Goal: Task Accomplishment & Management: Use online tool/utility

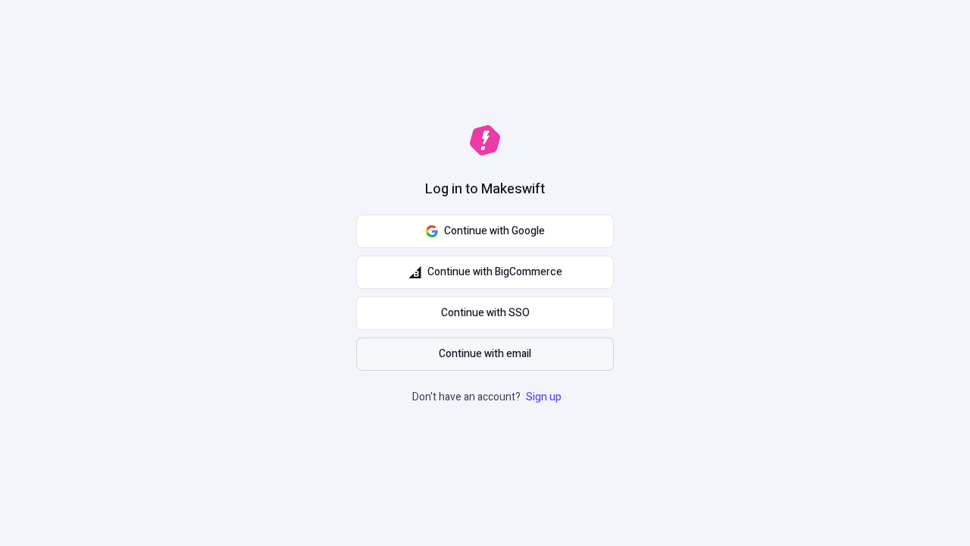
click at [485, 354] on span "Continue with email" at bounding box center [485, 354] width 92 height 17
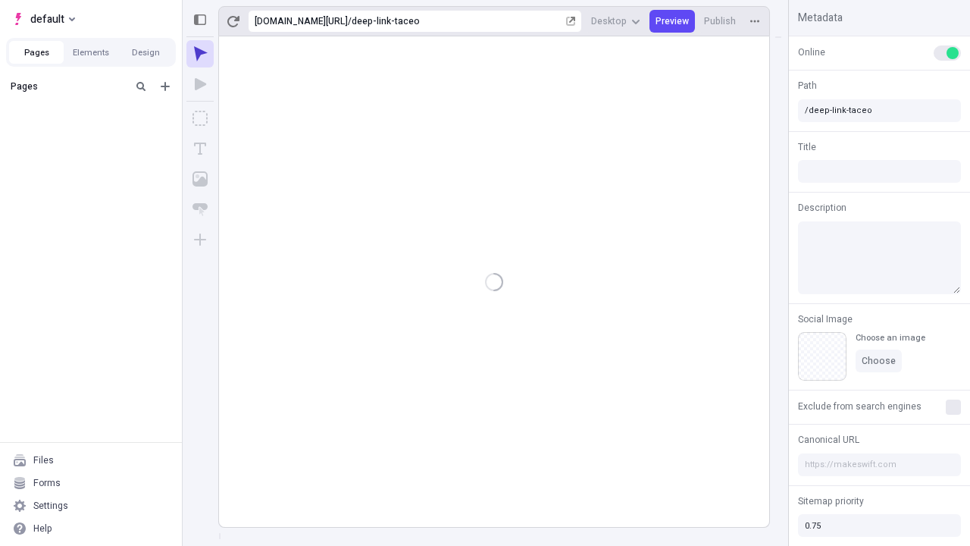
type input "/deep-link-taceo"
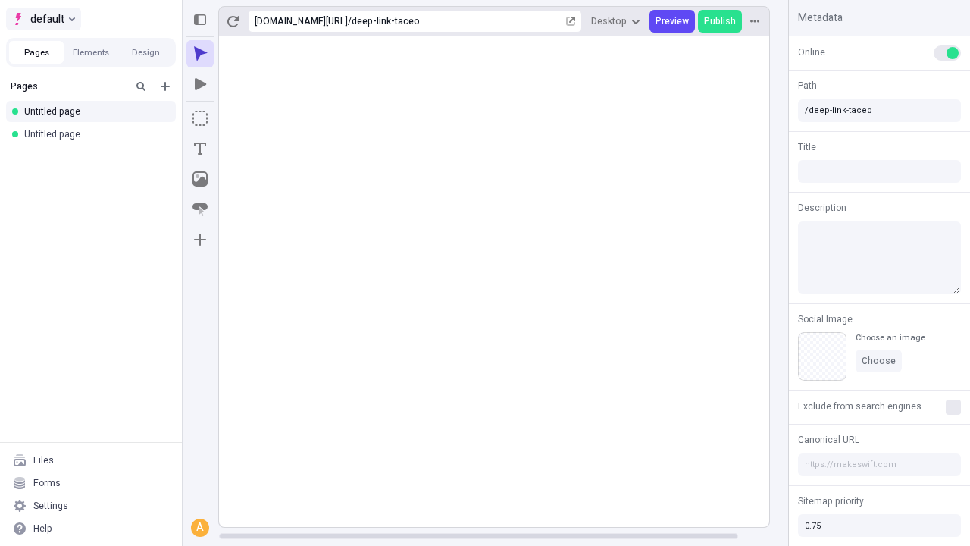
click at [42, 19] on span "default" at bounding box center [47, 19] width 34 height 18
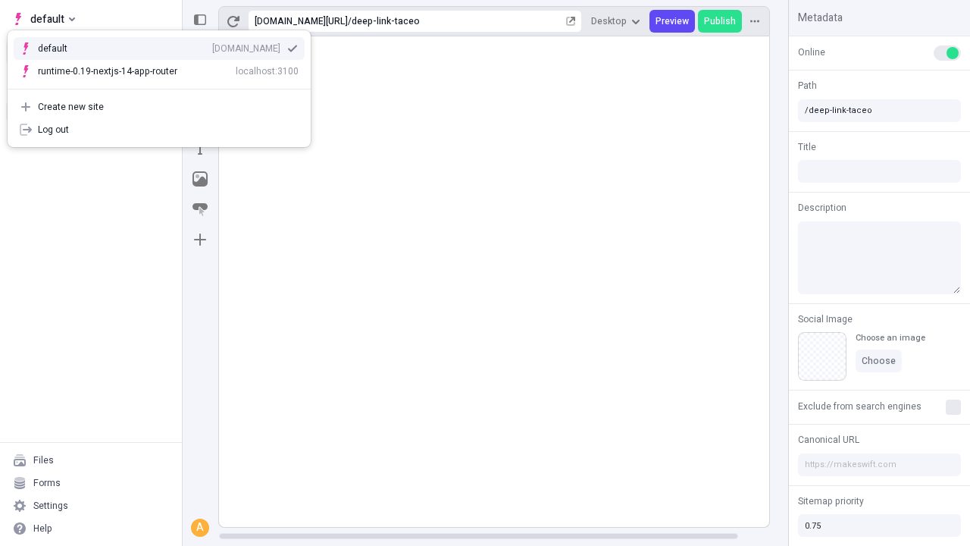
click at [159, 107] on div "Create new site" at bounding box center [168, 107] width 261 height 12
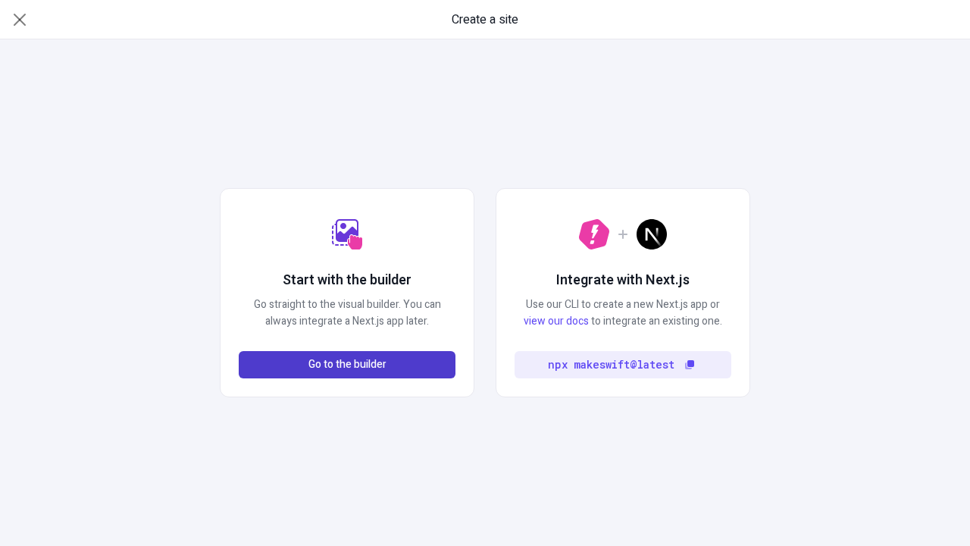
click at [347, 364] on span "Go to the builder" at bounding box center [347, 364] width 78 height 17
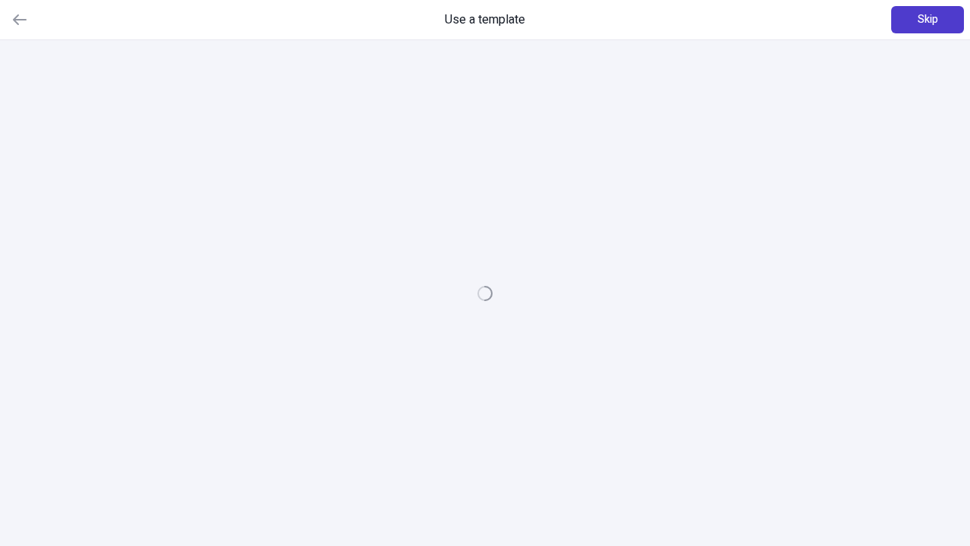
click at [928, 20] on span "Skip" at bounding box center [928, 19] width 20 height 17
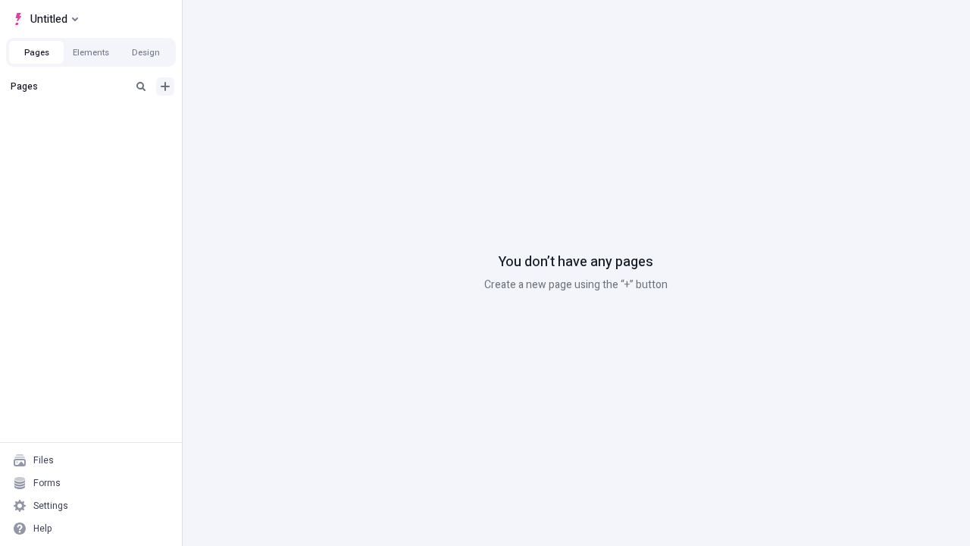
click at [165, 86] on icon "Add new" at bounding box center [165, 86] width 9 height 9
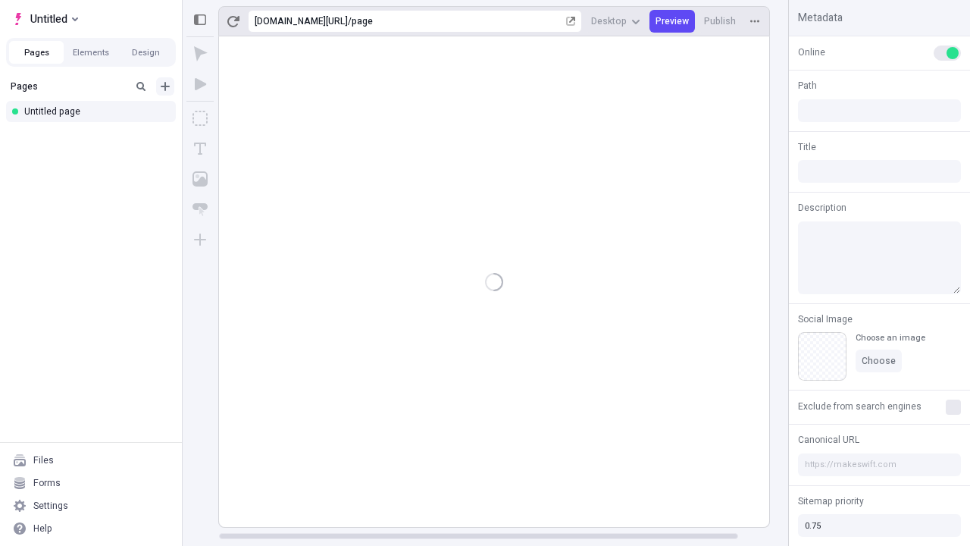
type input "/page"
click at [200, 118] on icon "Box" at bounding box center [199, 118] width 15 height 15
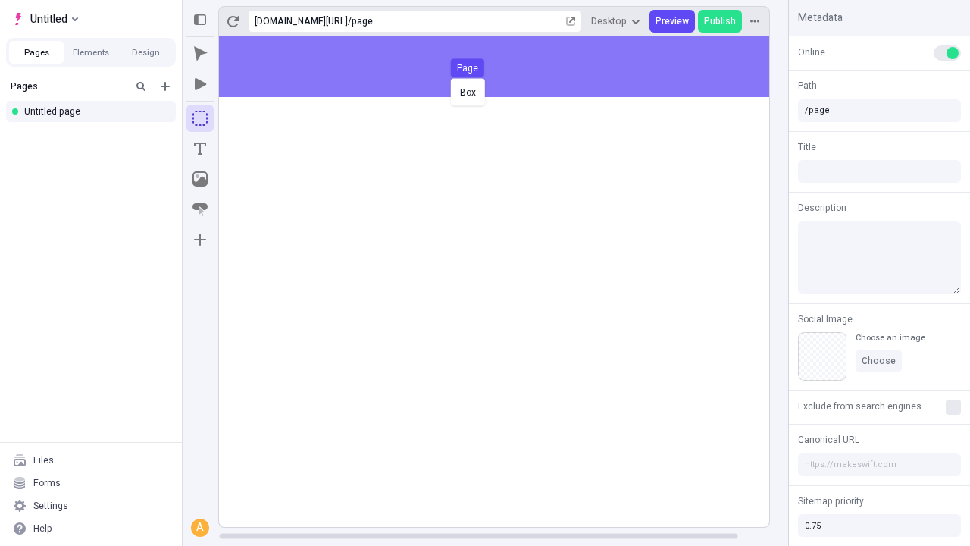
click at [509, 67] on div "Box Page" at bounding box center [485, 273] width 970 height 546
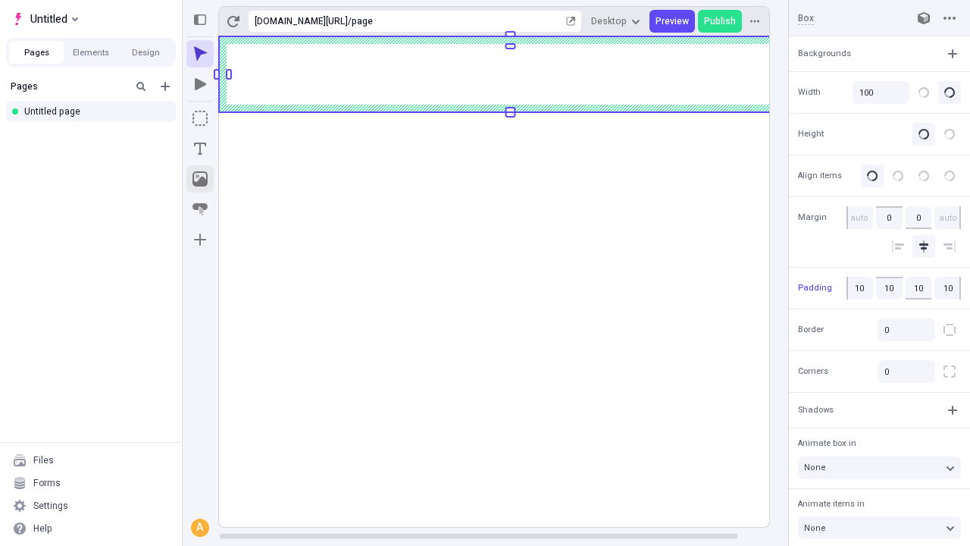
click at [200, 179] on icon "Image" at bounding box center [199, 178] width 15 height 15
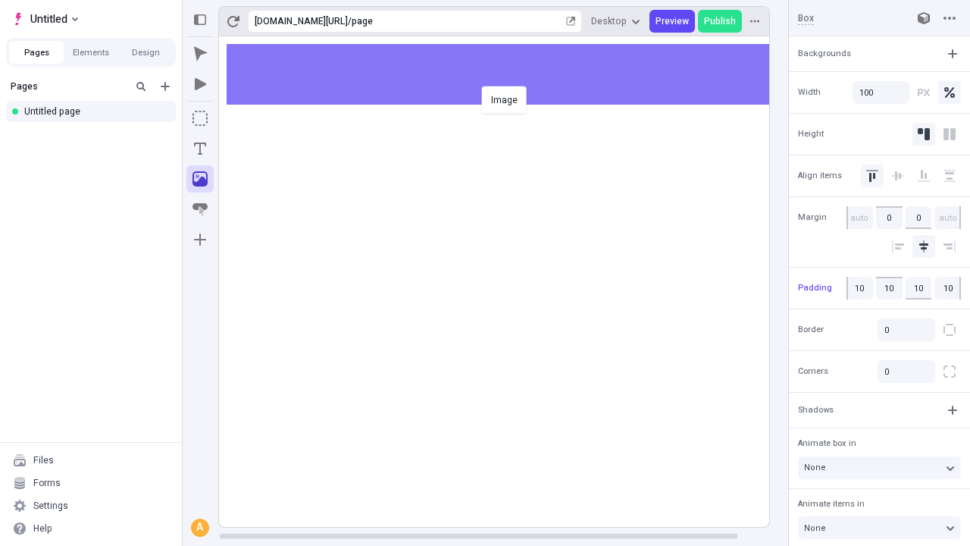
click at [509, 74] on div "Image" at bounding box center [485, 273] width 970 height 546
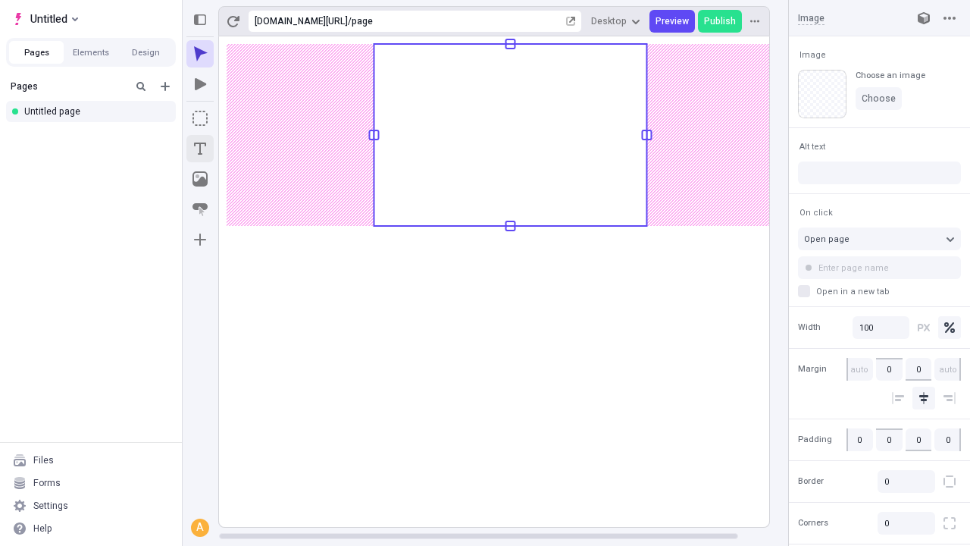
click at [200, 149] on icon "Text" at bounding box center [200, 148] width 12 height 12
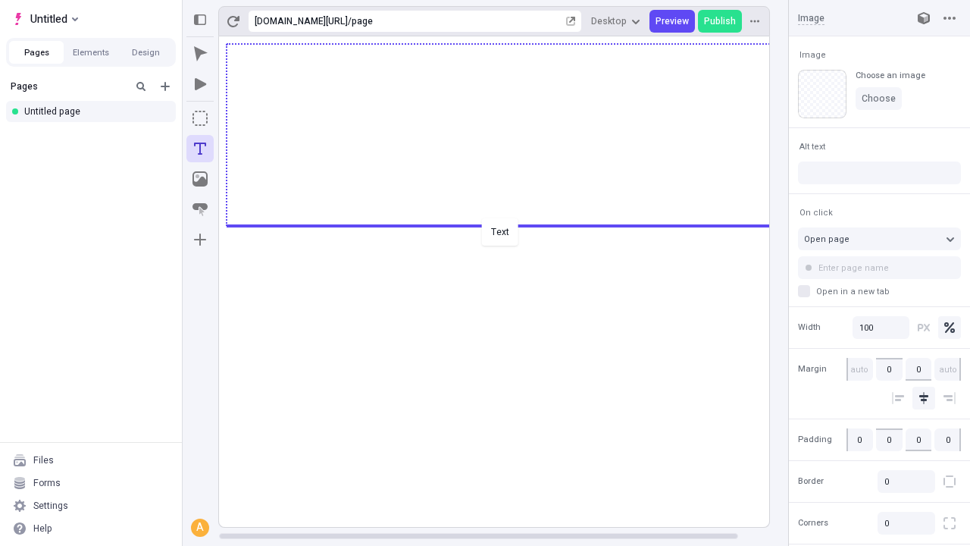
click at [509, 224] on div "Text" at bounding box center [485, 273] width 970 height 546
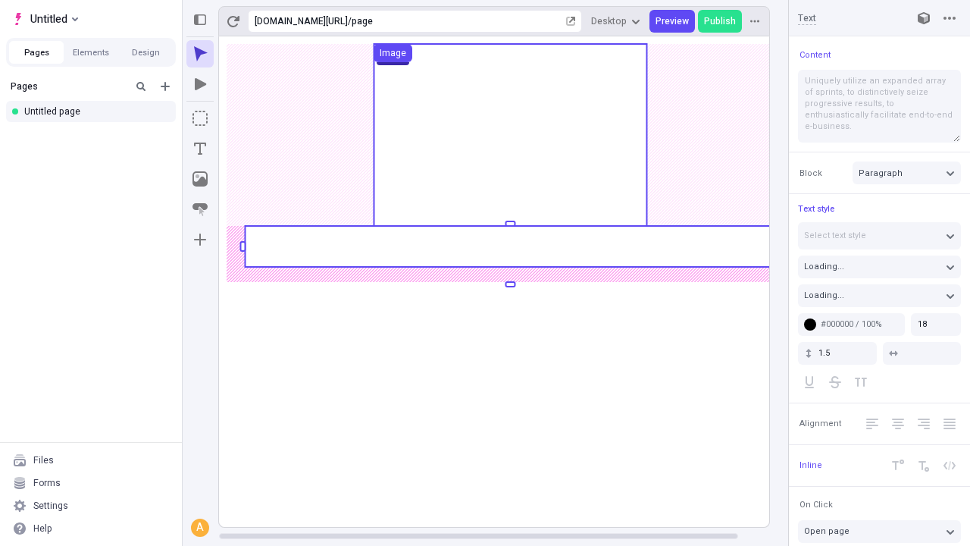
click at [509, 246] on rect at bounding box center [510, 246] width 530 height 41
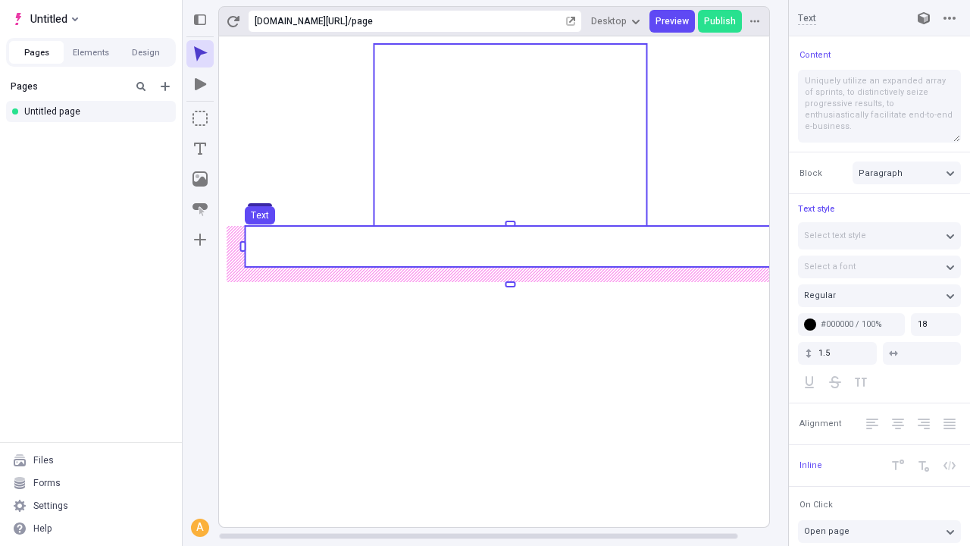
click at [509, 246] on use at bounding box center [510, 246] width 530 height 41
click at [509, 246] on rect at bounding box center [510, 281] width 583 height 490
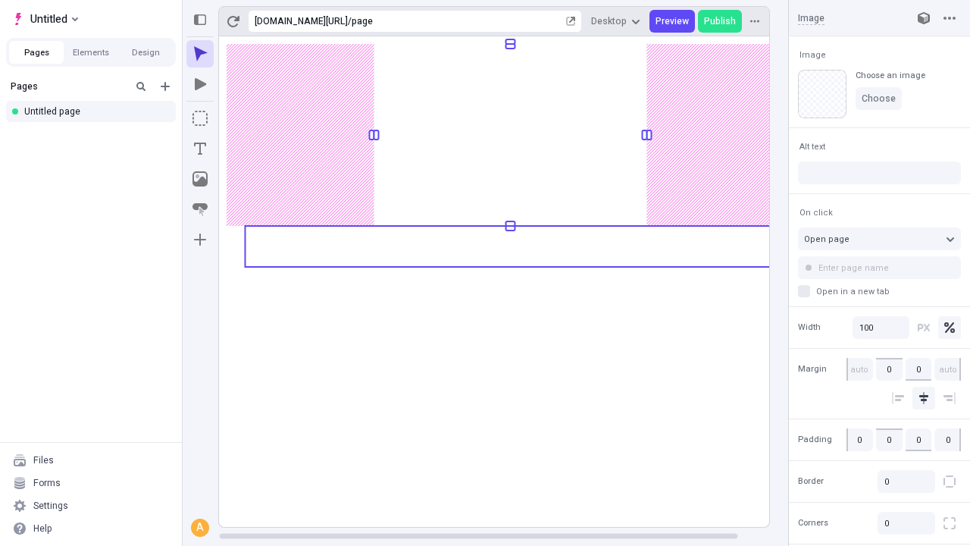
click at [509, 246] on rect at bounding box center [510, 281] width 583 height 490
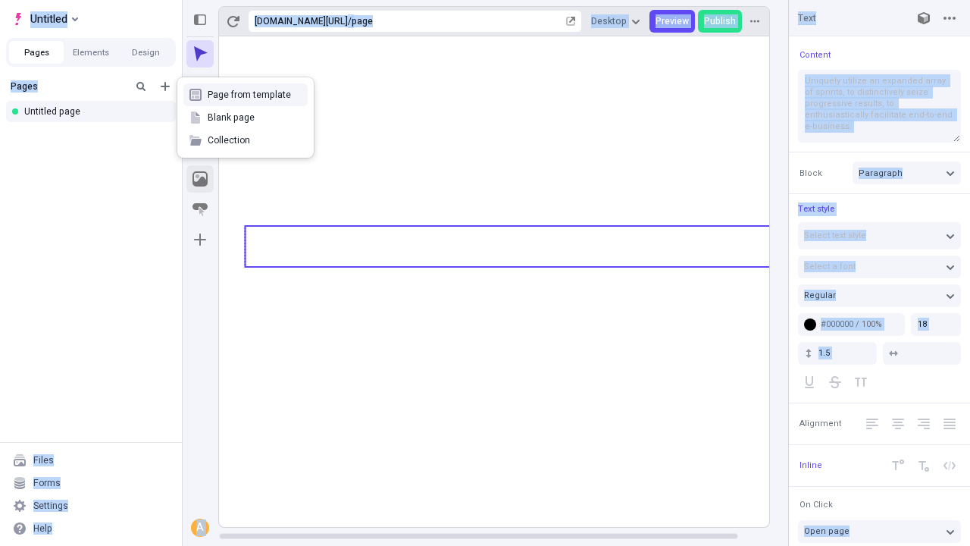
click at [200, 179] on icon "Image" at bounding box center [199, 178] width 15 height 15
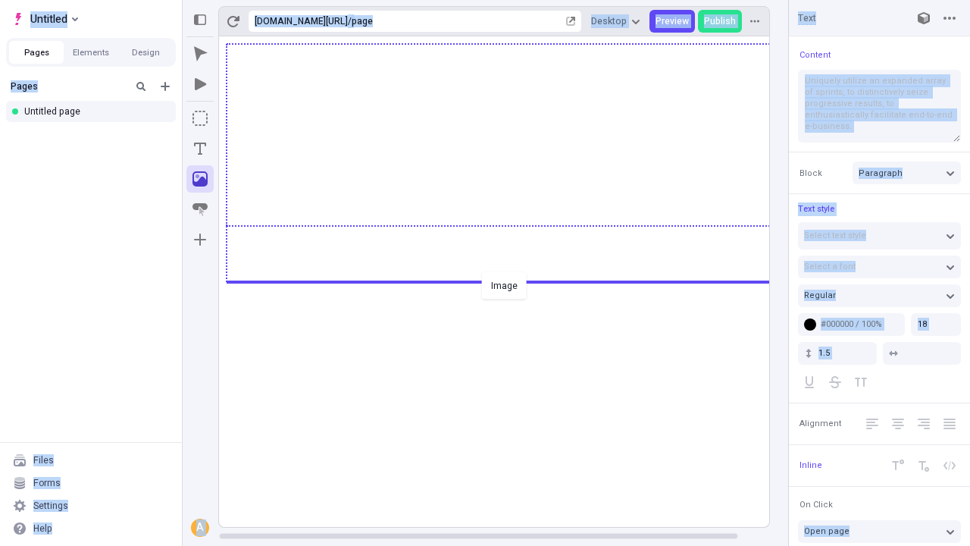
click at [509, 280] on div "Image" at bounding box center [485, 273] width 970 height 546
